Goal: Task Accomplishment & Management: Complete application form

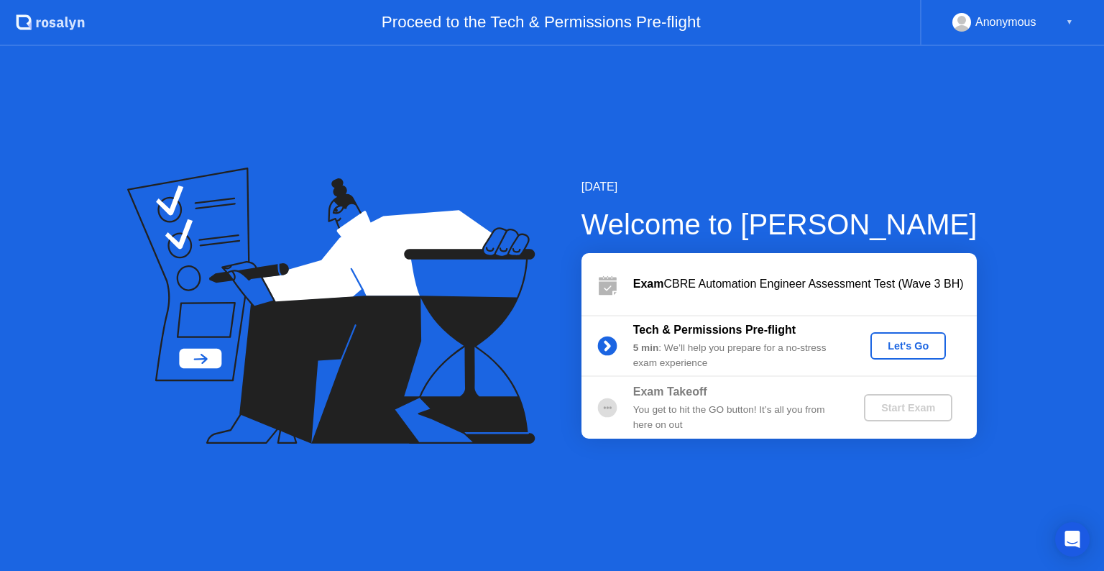
click at [900, 340] on div "Let's Go" at bounding box center [908, 346] width 64 height 12
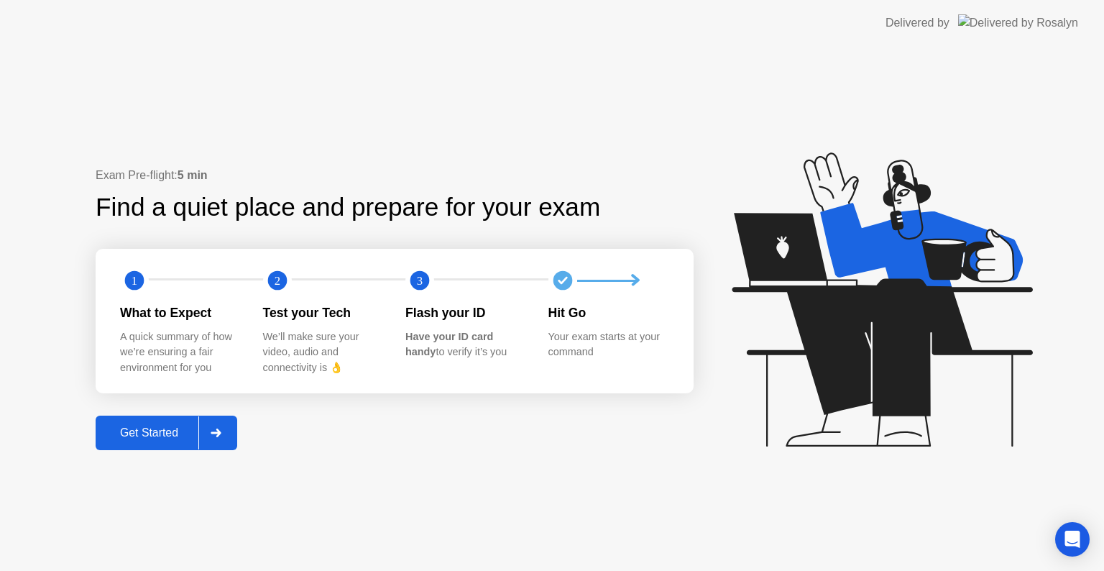
click at [812, 60] on div "Exam Pre-flight: 5 min Find a quiet place and prepare for your exam 1 2 3 What …" at bounding box center [552, 308] width 1104 height 525
click at [156, 431] on div "Get Started" at bounding box center [149, 432] width 98 height 13
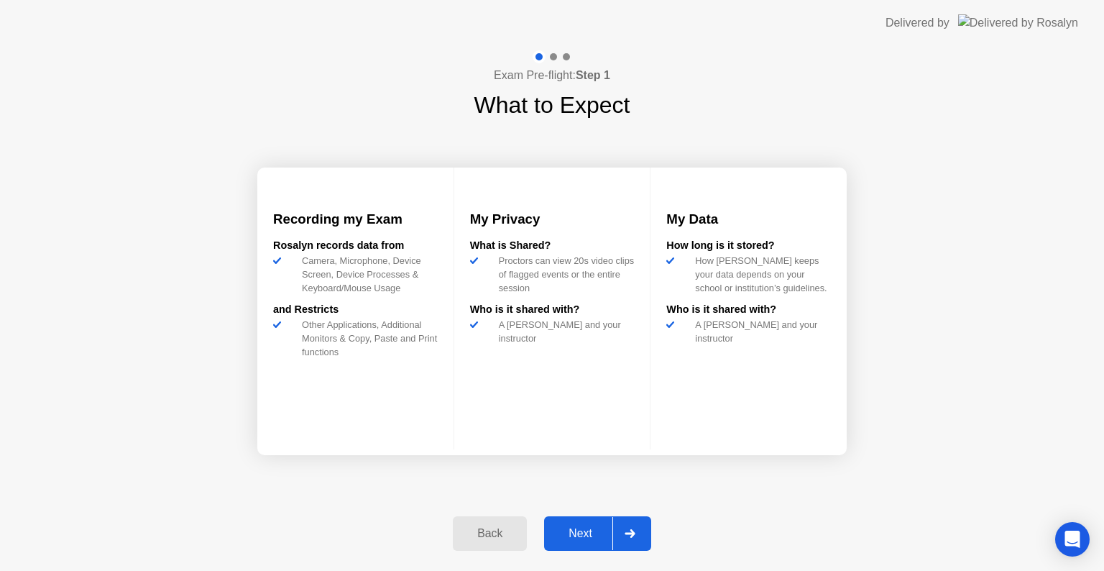
click at [592, 519] on button "Next" at bounding box center [597, 533] width 107 height 35
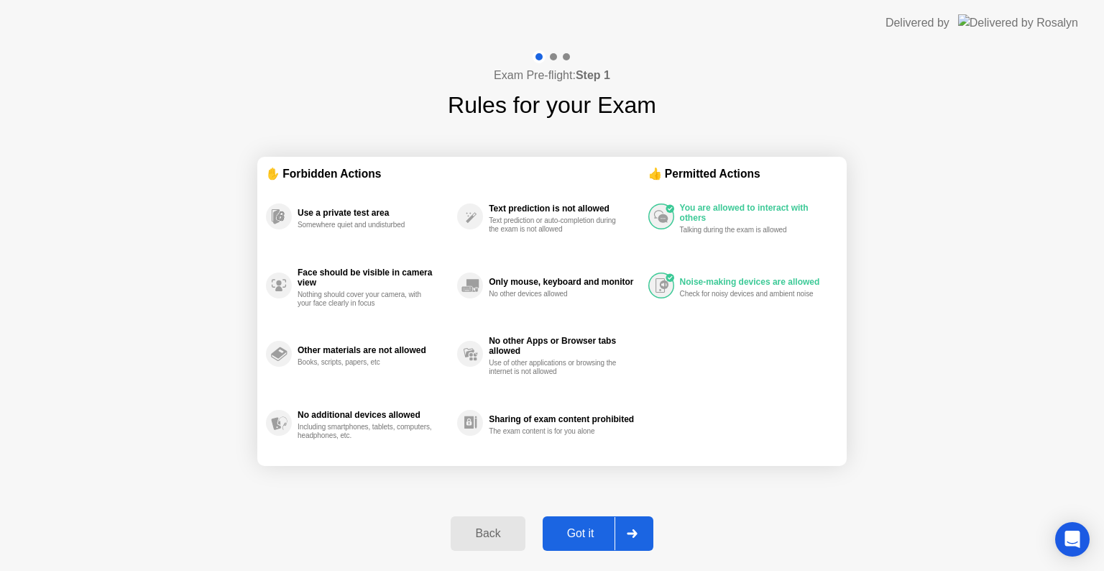
click at [585, 532] on div "Got it" at bounding box center [581, 533] width 68 height 13
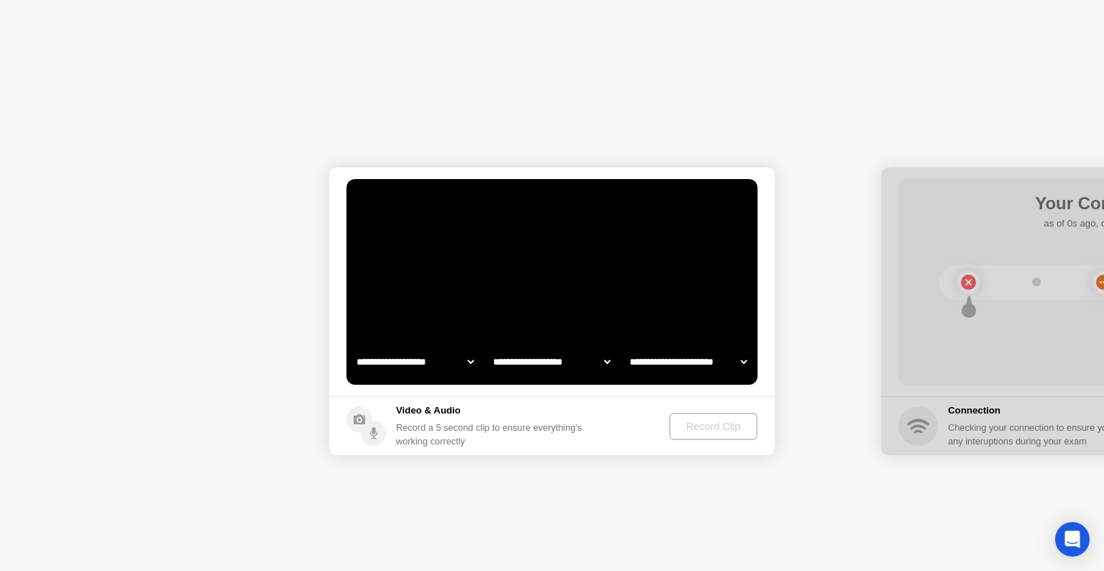
select select "**********"
select select "*******"
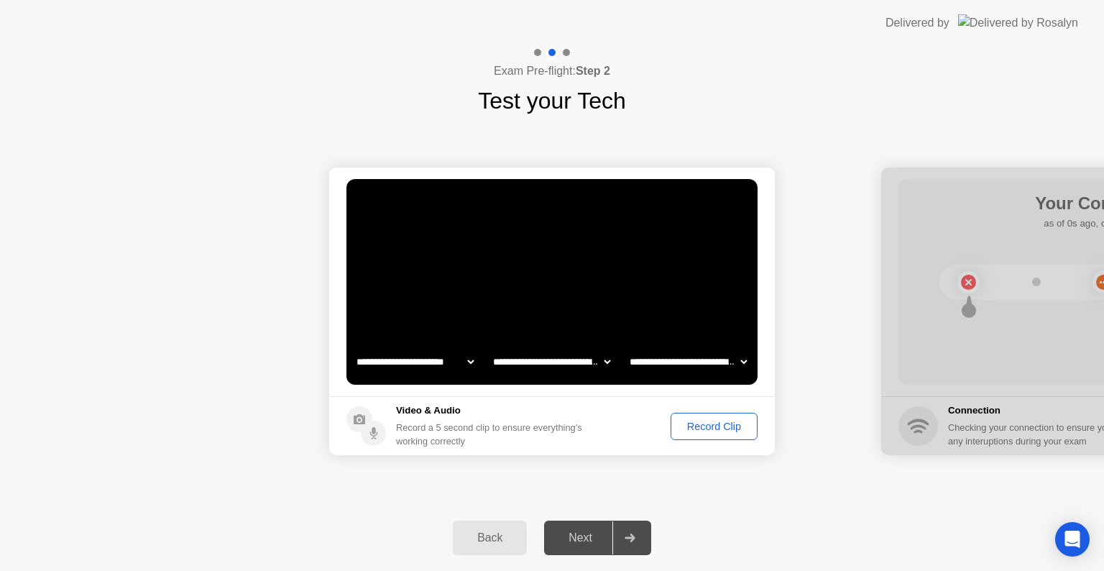
click at [719, 420] on div "Record Clip" at bounding box center [714, 426] width 77 height 12
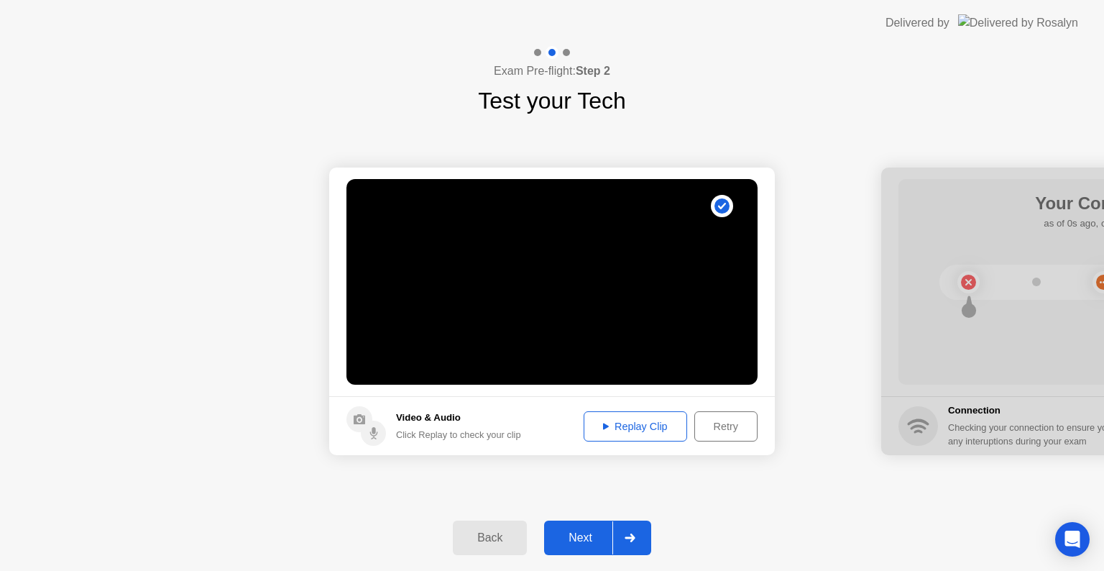
click at [633, 422] on div "Replay Clip" at bounding box center [635, 426] width 93 height 12
click at [576, 542] on div "Next" at bounding box center [580, 537] width 64 height 13
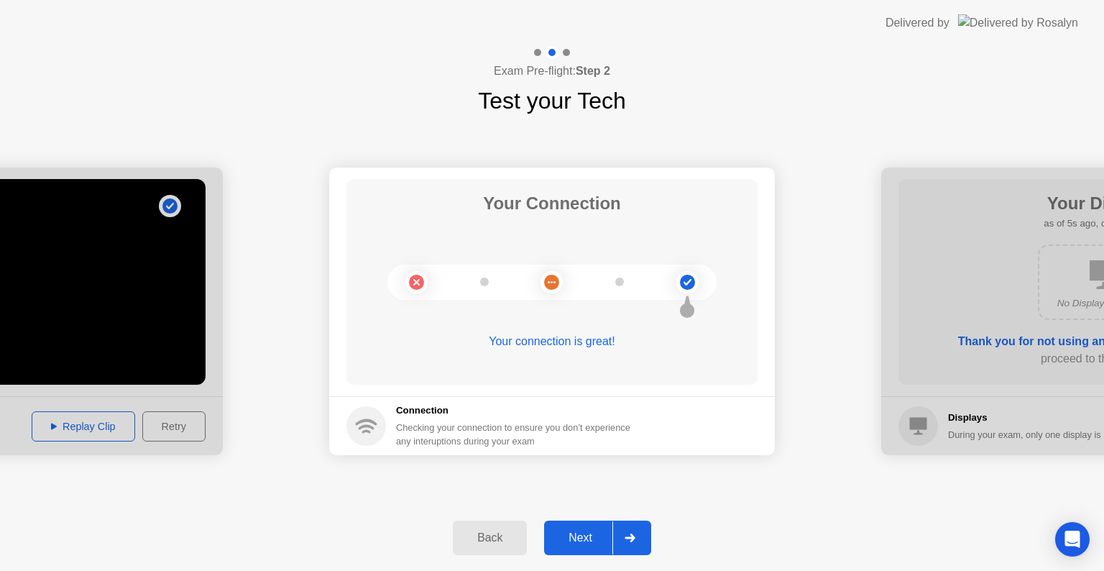
click at [576, 542] on div "Next" at bounding box center [580, 537] width 64 height 13
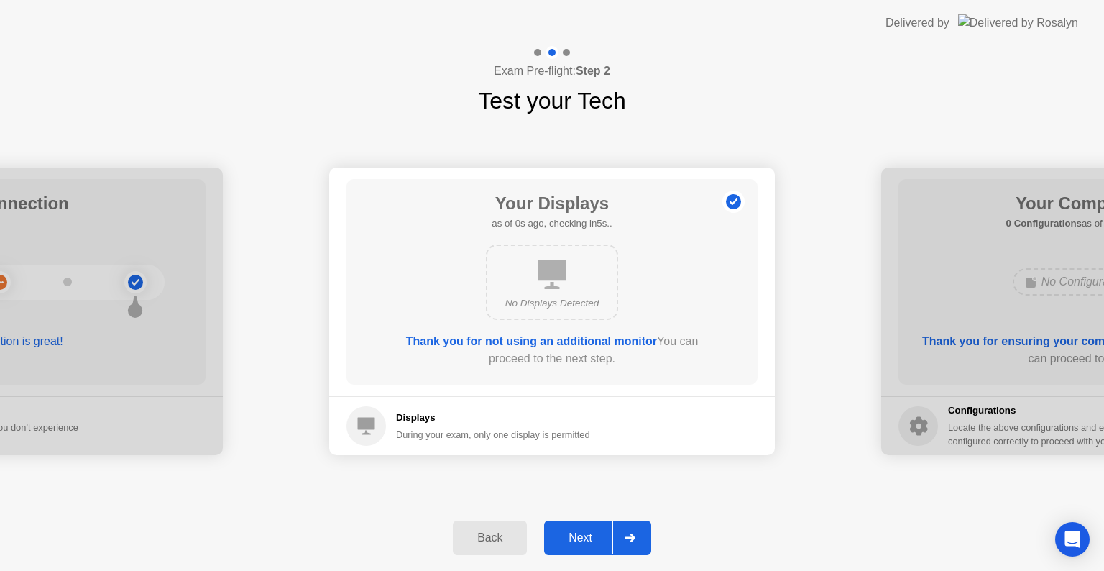
click at [576, 542] on div "Next" at bounding box center [580, 537] width 64 height 13
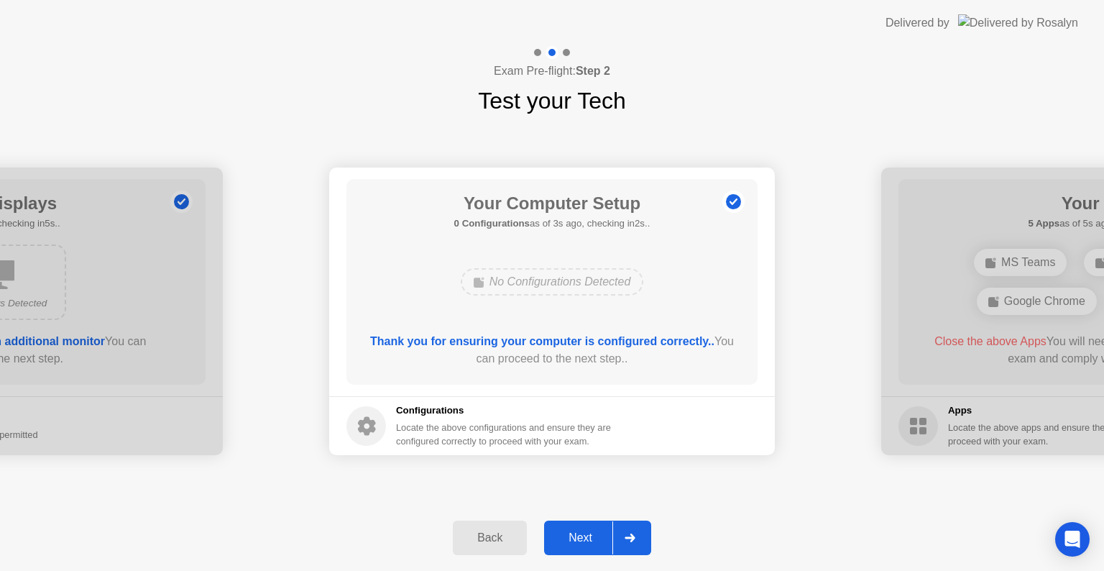
click at [576, 542] on div "Next" at bounding box center [580, 537] width 64 height 13
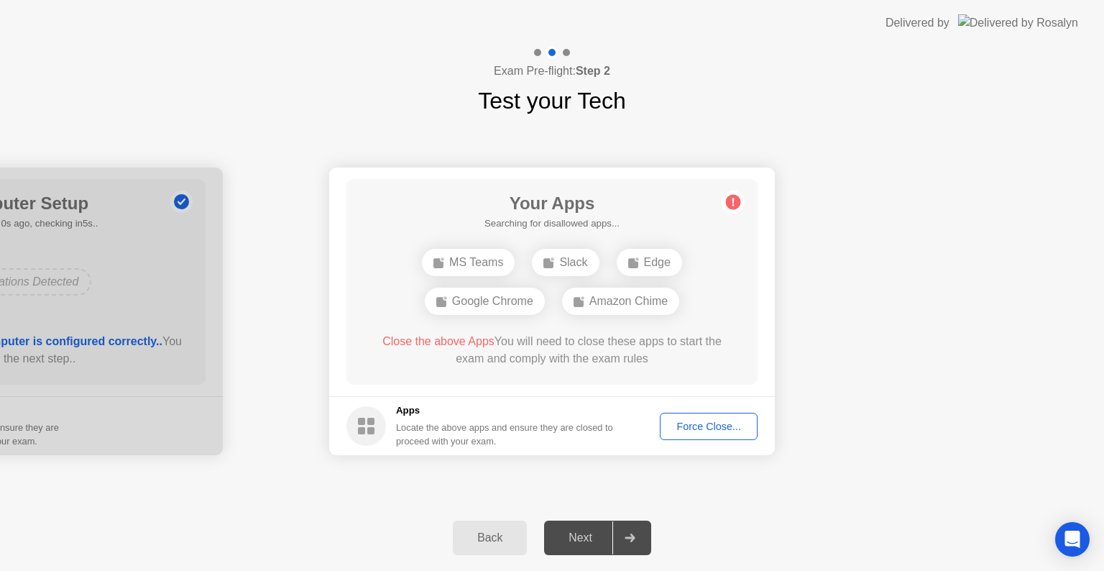
click at [689, 423] on div "Force Close..." at bounding box center [709, 426] width 88 height 12
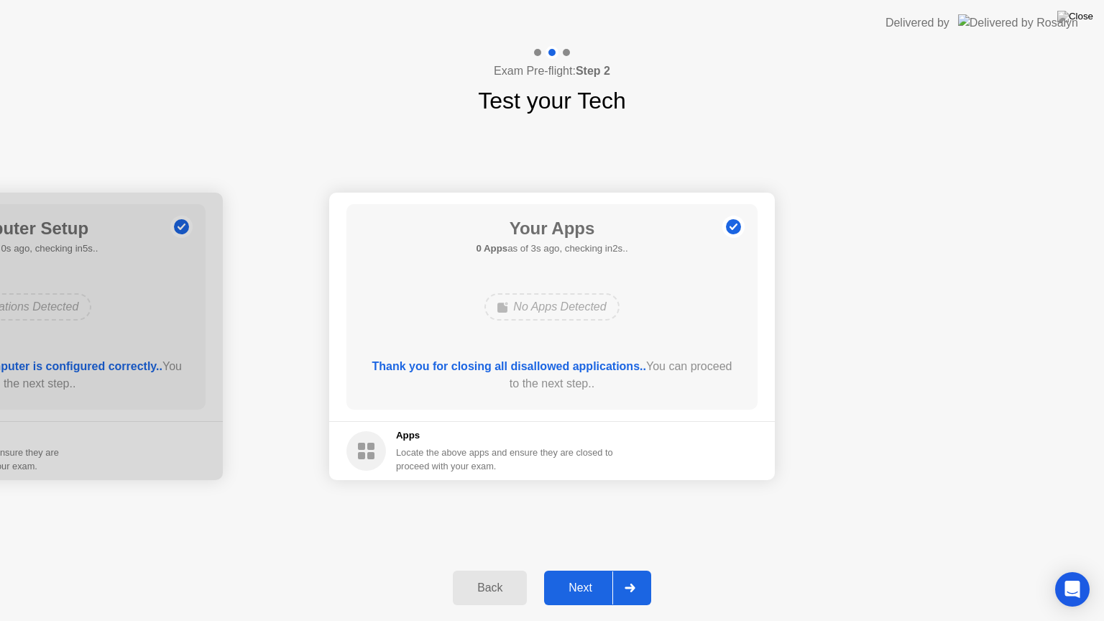
click at [566, 570] on div "Next" at bounding box center [580, 587] width 64 height 13
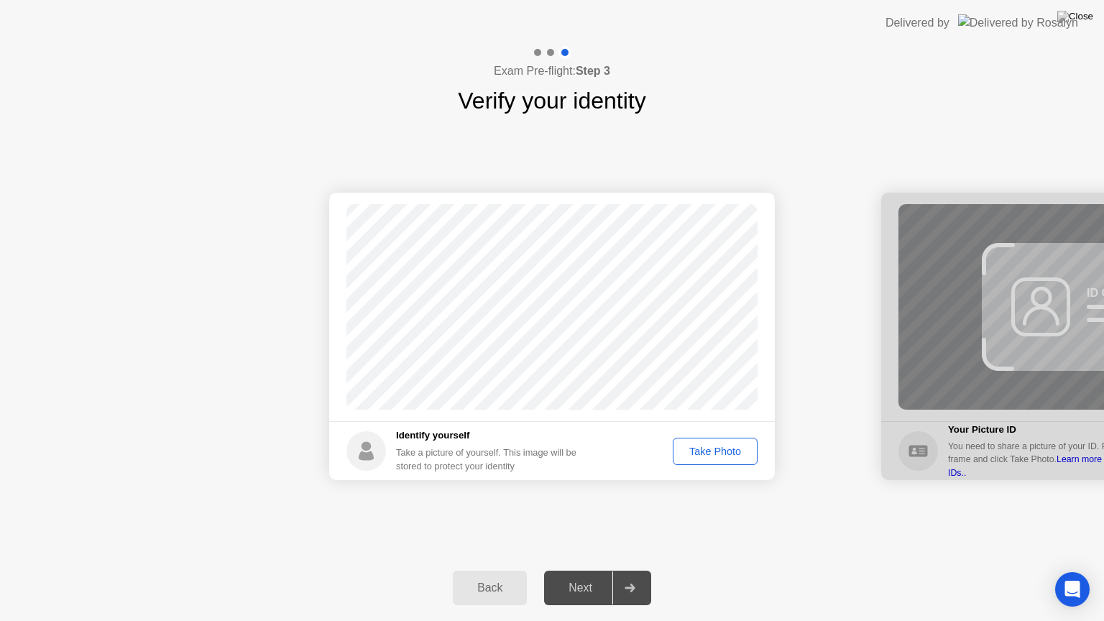
click at [707, 454] on div "Take Photo" at bounding box center [715, 452] width 75 height 12
click at [584, 570] on div "Next" at bounding box center [580, 587] width 64 height 13
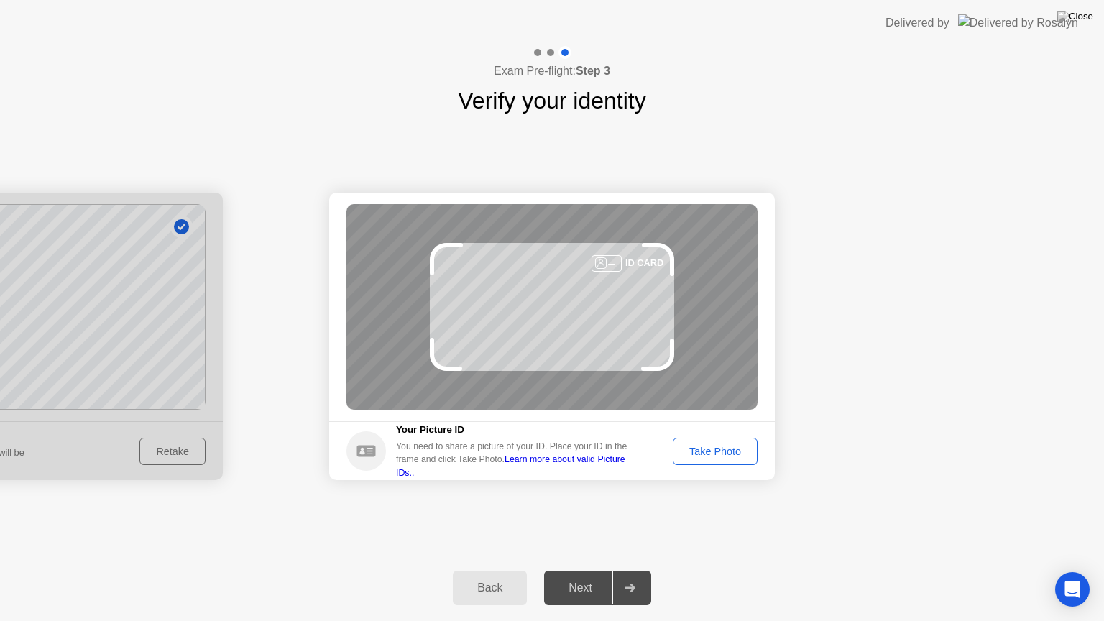
click at [588, 467] on link "Learn more about valid Picture IDs.." at bounding box center [510, 465] width 229 height 23
click at [716, 455] on div "Take Photo" at bounding box center [715, 452] width 75 height 12
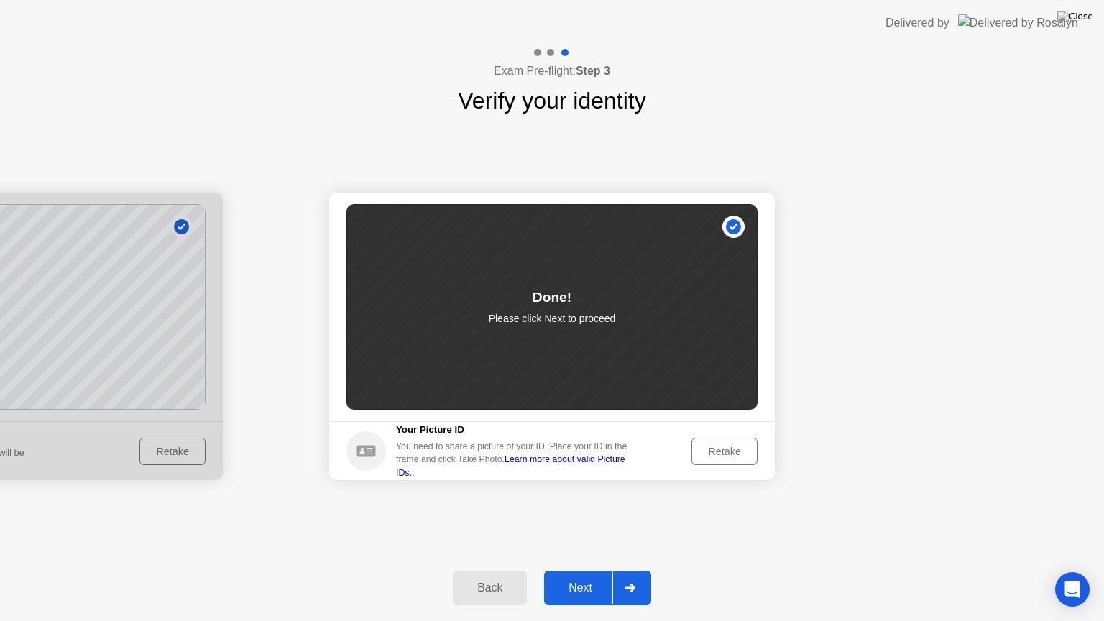
click at [587, 570] on div "Next" at bounding box center [580, 587] width 64 height 13
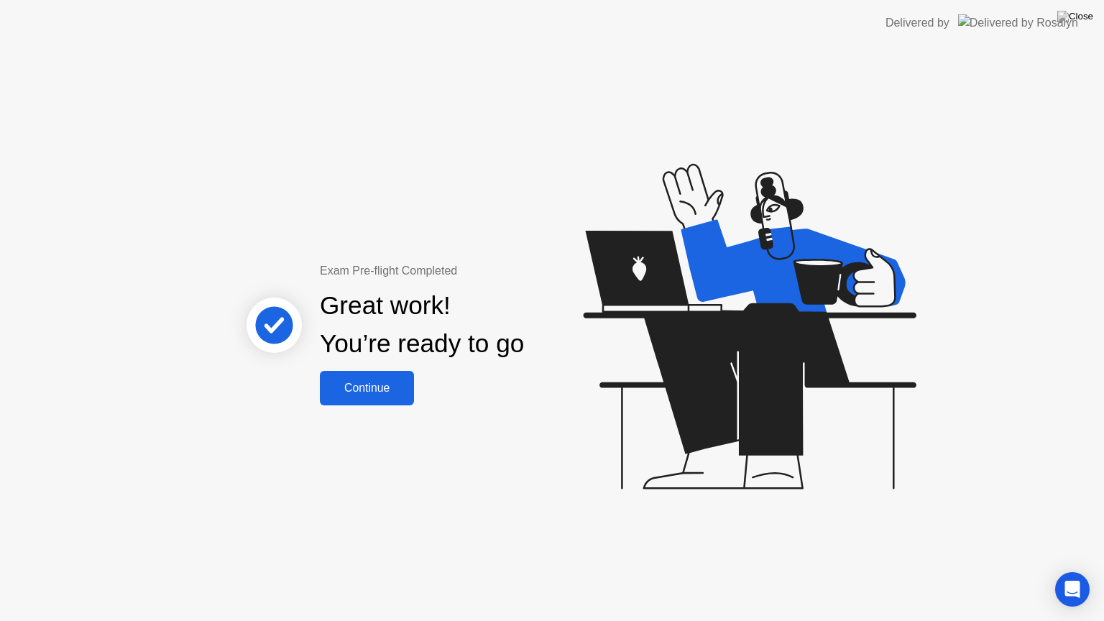
click at [368, 387] on div "Continue" at bounding box center [367, 388] width 86 height 13
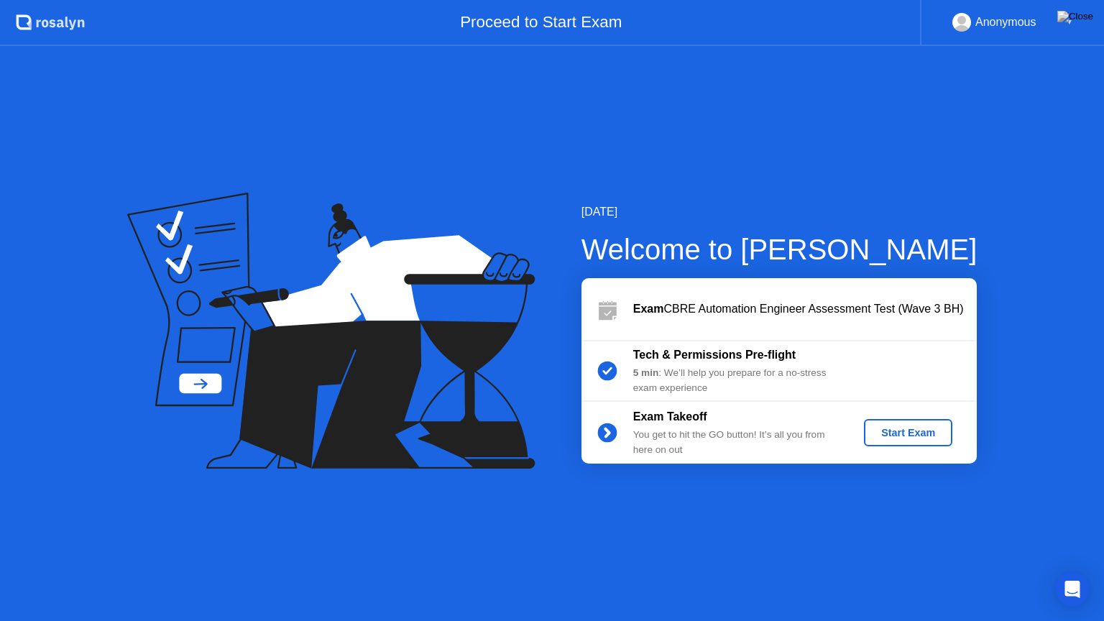
click at [900, 437] on div "Start Exam" at bounding box center [908, 433] width 77 height 12
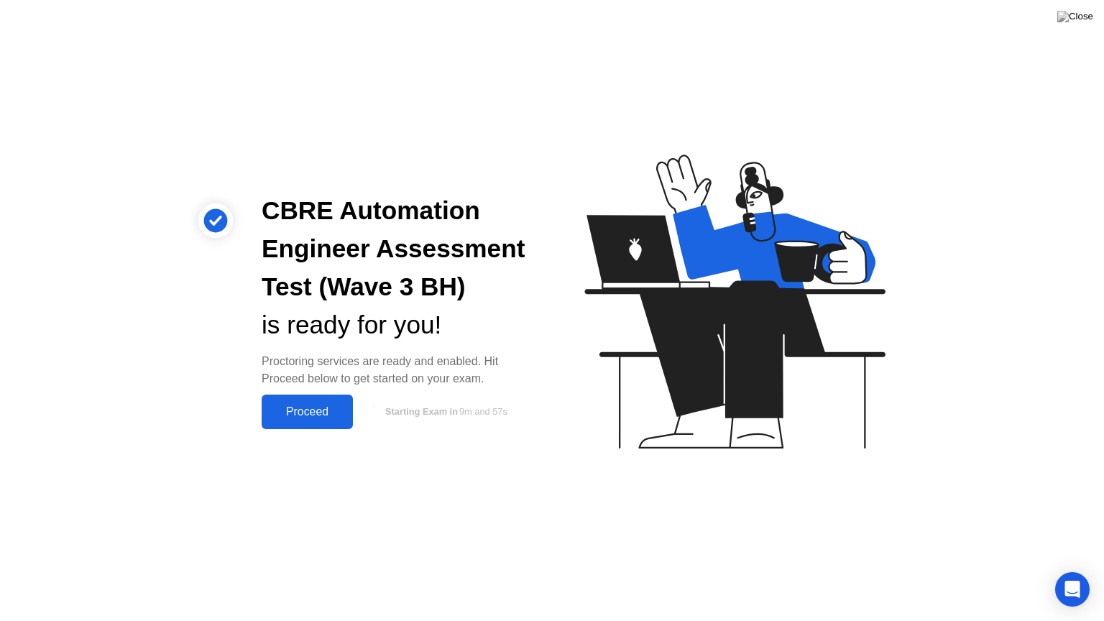
click at [306, 400] on button "Proceed" at bounding box center [307, 412] width 91 height 35
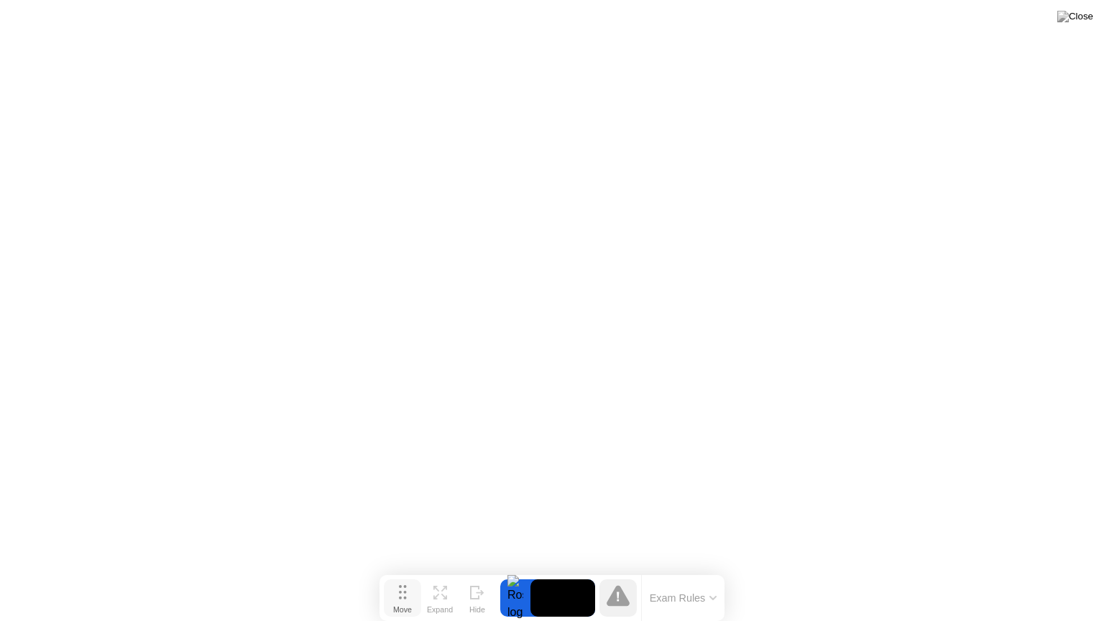
click at [395, 570] on button "Move" at bounding box center [402, 597] width 37 height 37
click at [435, 570] on icon at bounding box center [440, 593] width 14 height 14
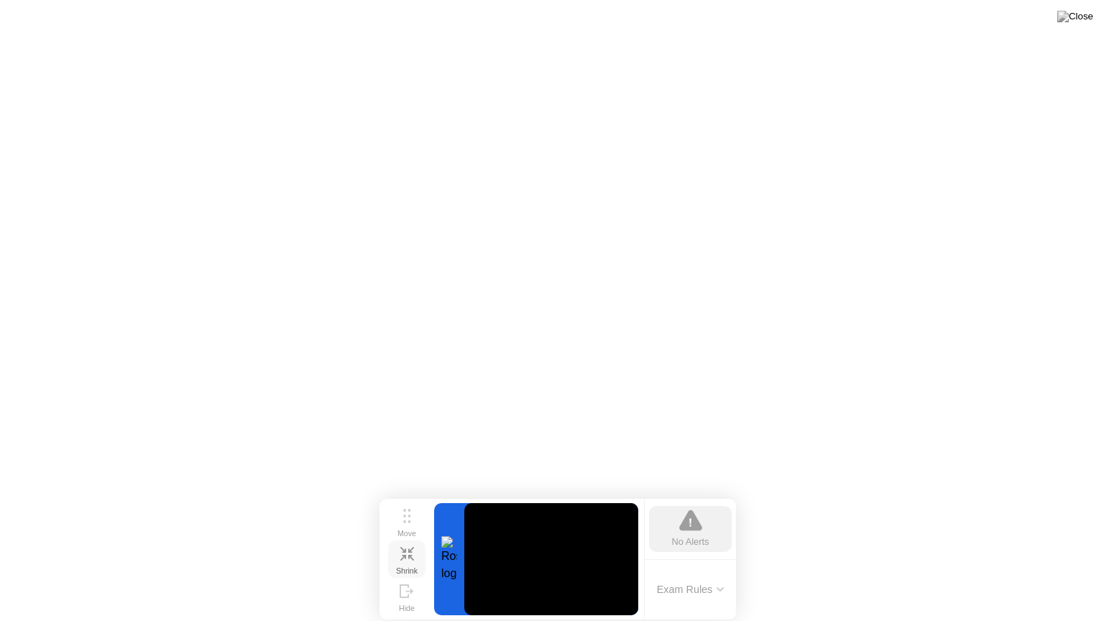
click at [405, 556] on icon at bounding box center [403, 558] width 6 height 6
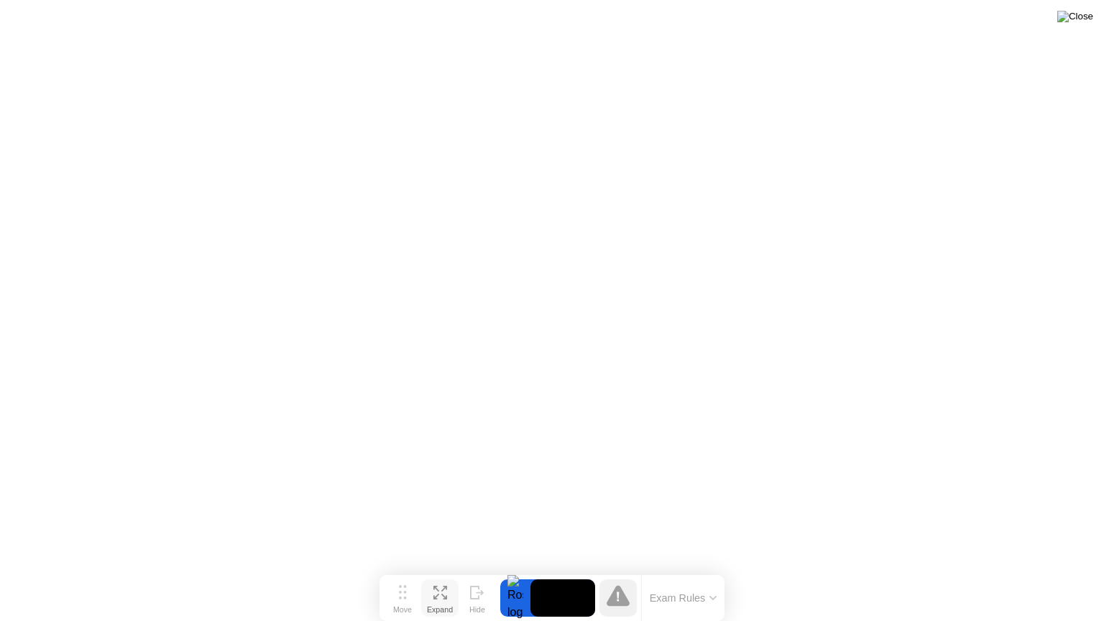
click at [1078, 17] on img at bounding box center [1075, 17] width 36 height 12
click at [1087, 20] on img at bounding box center [1075, 17] width 36 height 12
